Goal: Task Accomplishment & Management: Complete application form

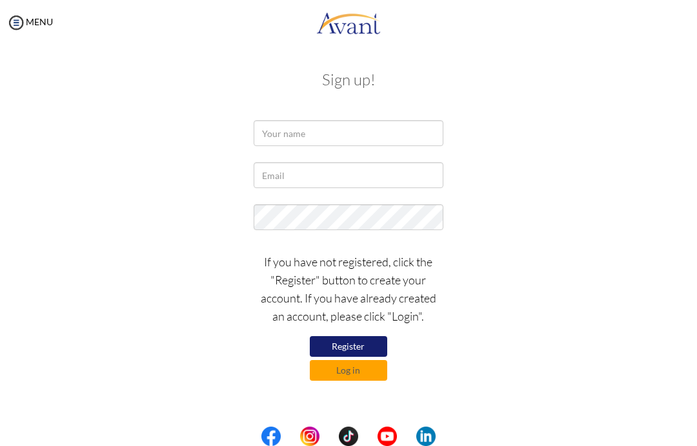
click at [372, 347] on button "Register" at bounding box center [348, 346] width 77 height 21
click at [358, 347] on button "Register" at bounding box center [348, 346] width 77 height 21
click at [354, 344] on button "Register" at bounding box center [348, 346] width 77 height 21
click at [404, 136] on input "text" at bounding box center [348, 133] width 189 height 26
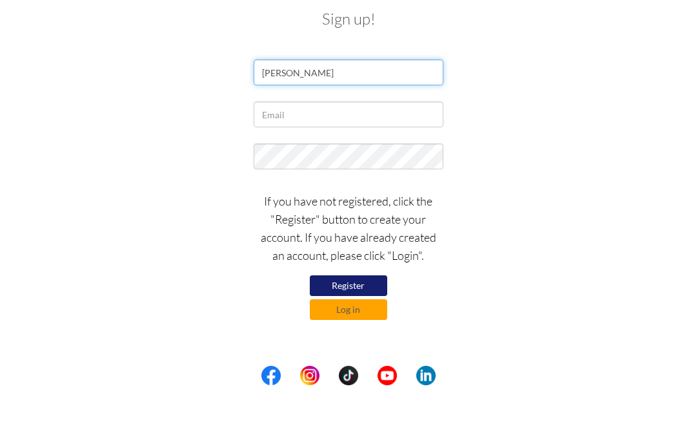
type input "[PERSON_NAME]"
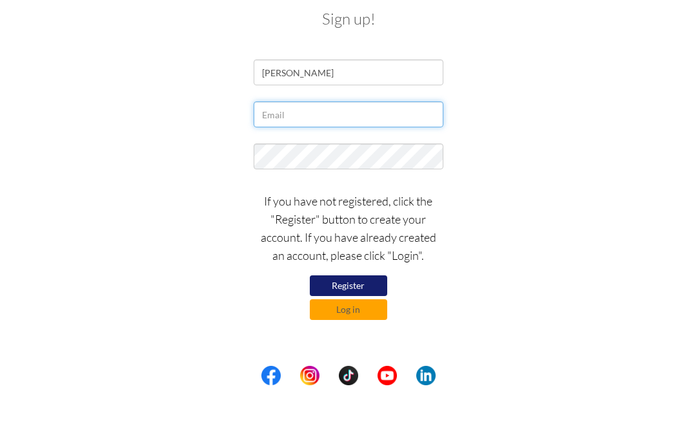
click at [416, 162] on input "text" at bounding box center [348, 175] width 189 height 26
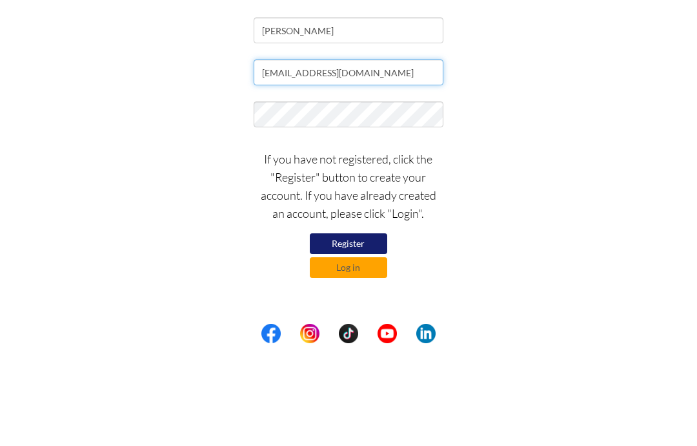
type input "[EMAIL_ADDRESS][DOMAIN_NAME]"
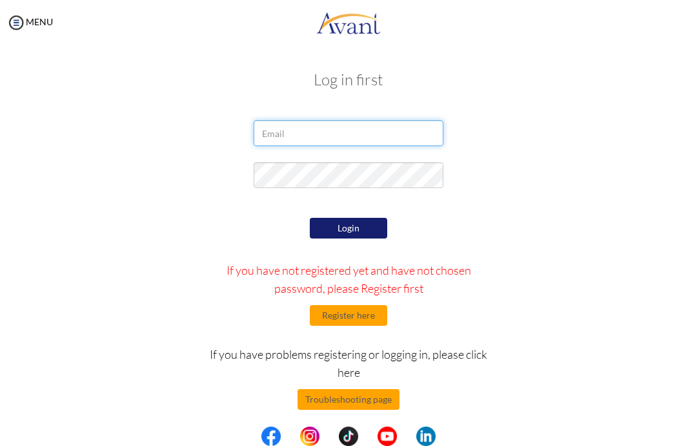
click at [413, 141] on input "email" at bounding box center [348, 133] width 189 height 26
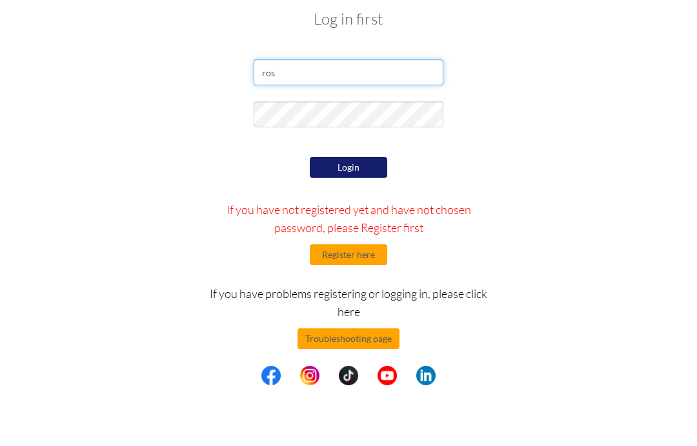
type input "[EMAIL_ADDRESS][DOMAIN_NAME]"
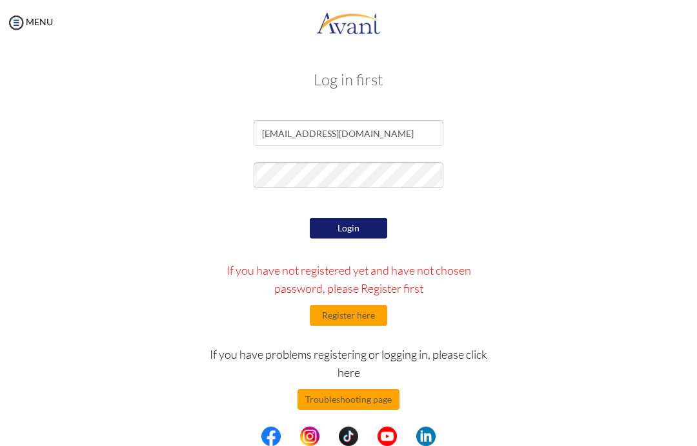
click at [345, 228] on button "Login" at bounding box center [348, 228] width 77 height 21
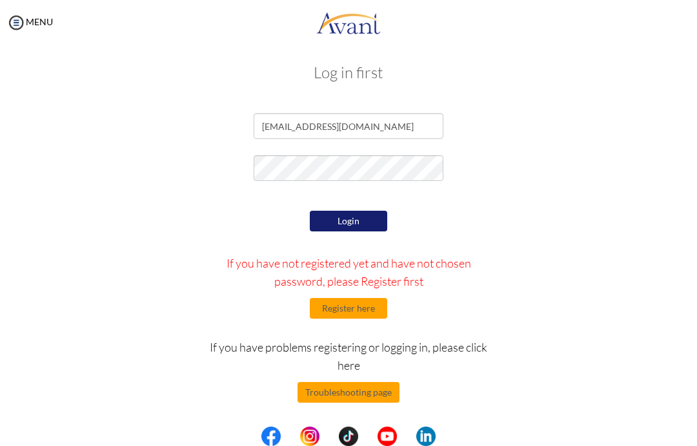
scroll to position [7, 0]
click at [356, 227] on button "Login" at bounding box center [348, 221] width 77 height 21
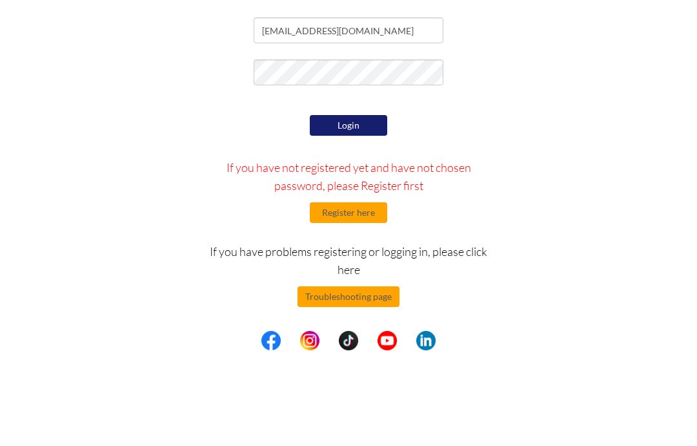
click at [375, 211] on button "Login" at bounding box center [348, 221] width 77 height 21
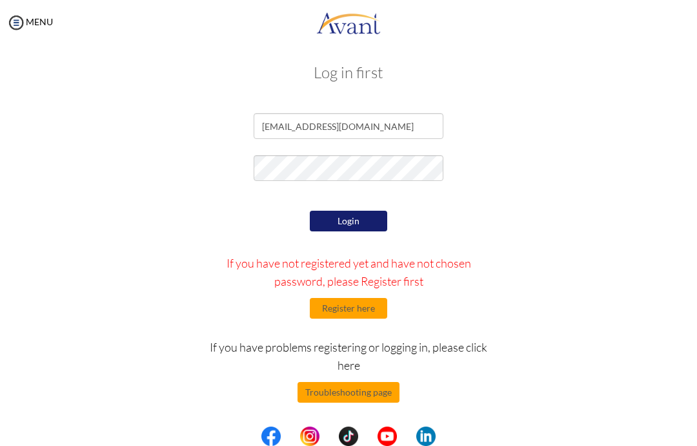
click at [375, 316] on button "Register here" at bounding box center [348, 308] width 77 height 21
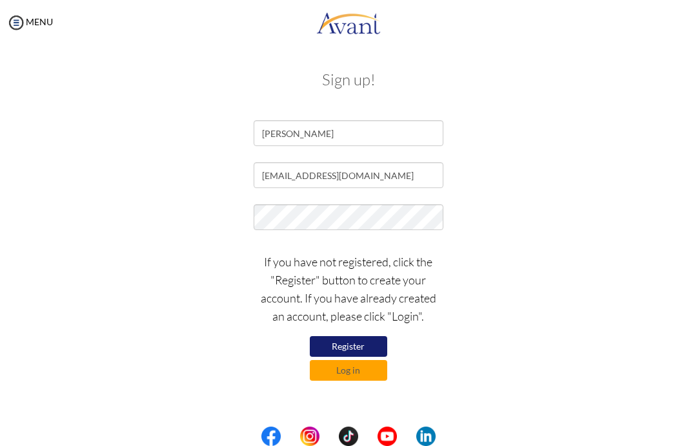
click at [369, 342] on button "Register" at bounding box center [348, 346] width 77 height 21
